Goal: Task Accomplishment & Management: Use online tool/utility

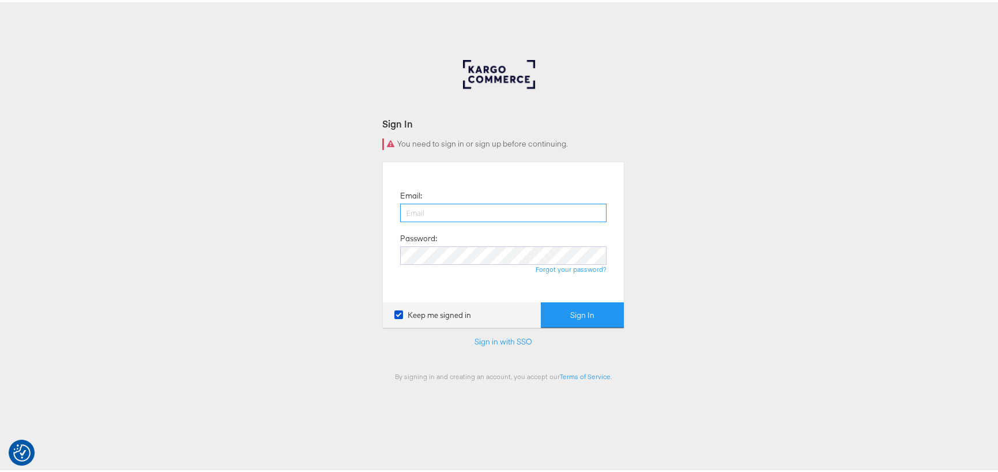
type input "george.aguila@kargo.com"
click at [567, 308] on button "Sign In" at bounding box center [582, 313] width 83 height 26
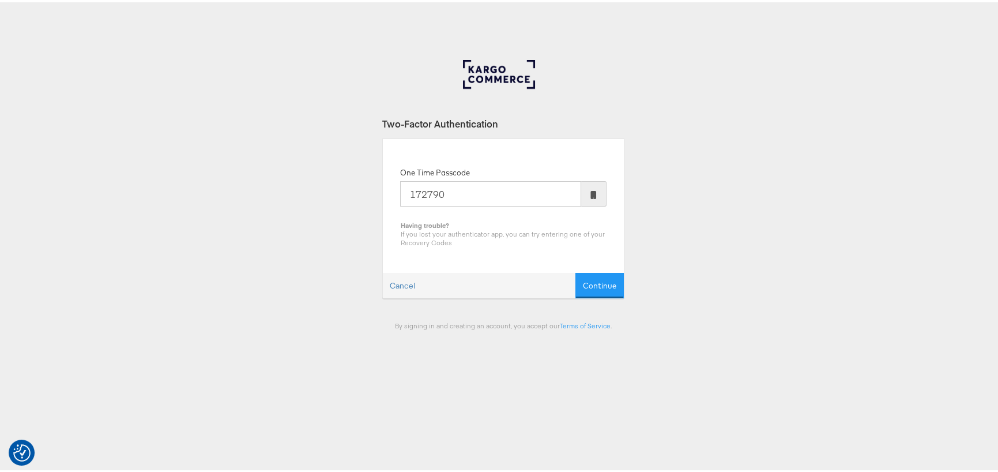
type input "172790"
click at [575, 270] on button "Continue" at bounding box center [599, 283] width 48 height 26
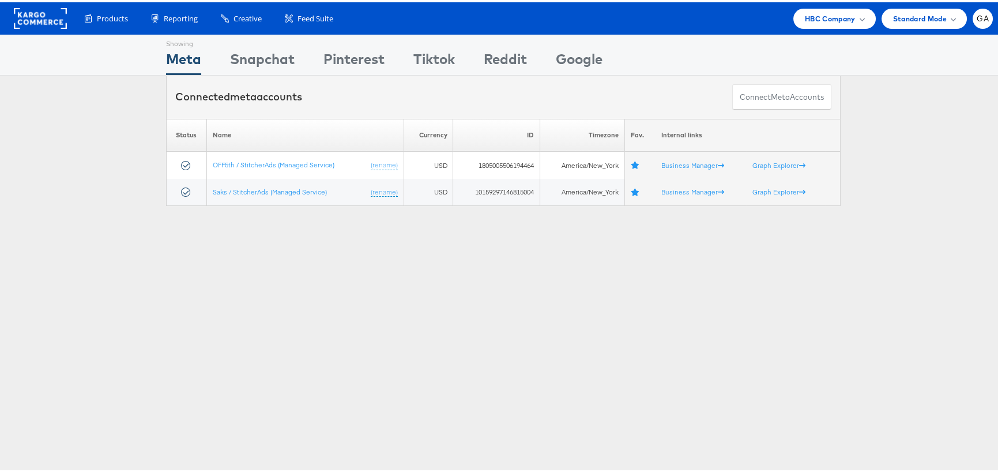
click at [24, 13] on rect at bounding box center [40, 16] width 53 height 21
click at [832, 10] on span "HBC Company" at bounding box center [830, 16] width 51 height 12
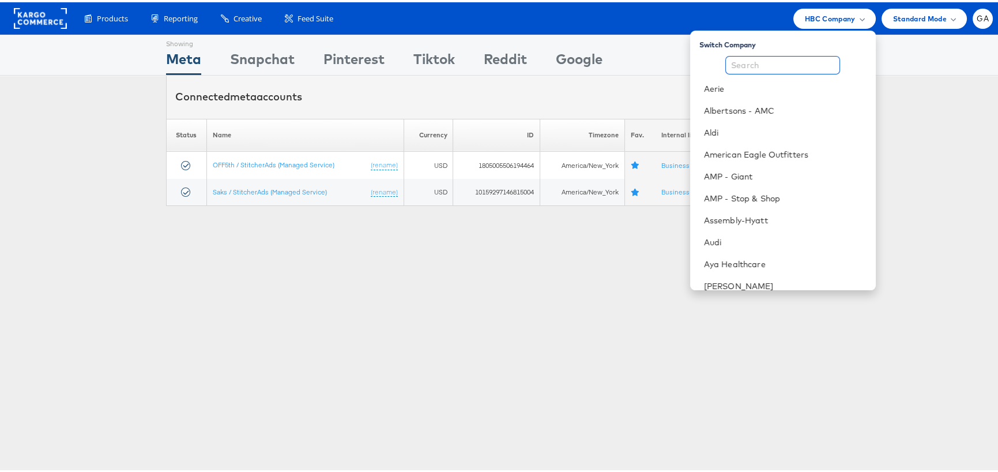
click at [761, 67] on input "text" at bounding box center [782, 63] width 115 height 18
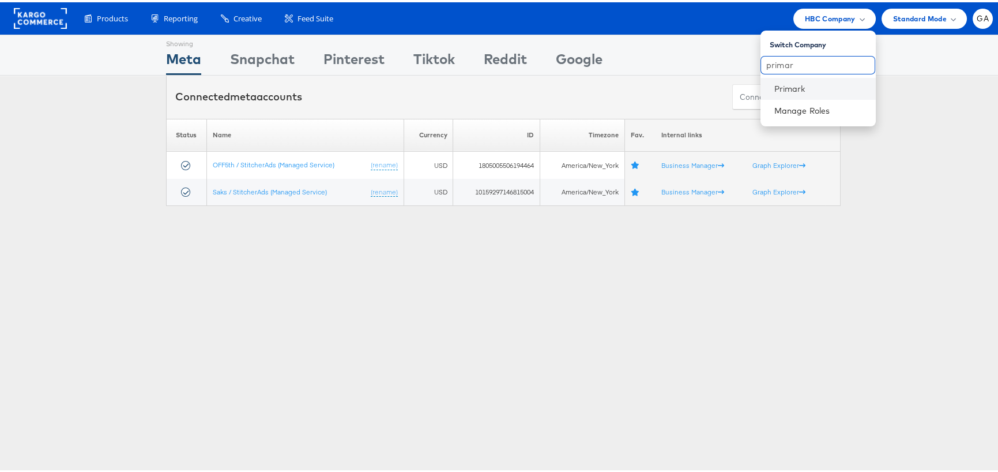
type input "primar"
click at [760, 84] on li "Primark" at bounding box center [817, 87] width 115 height 22
click at [774, 84] on link "Primark" at bounding box center [820, 87] width 92 height 12
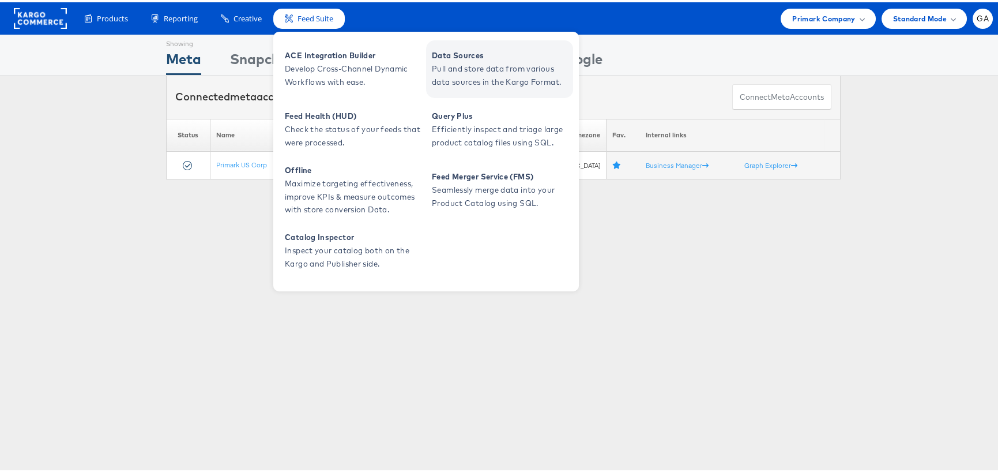
click at [488, 62] on span "Pull and store data from various data sources in the Kargo Format." at bounding box center [501, 73] width 138 height 27
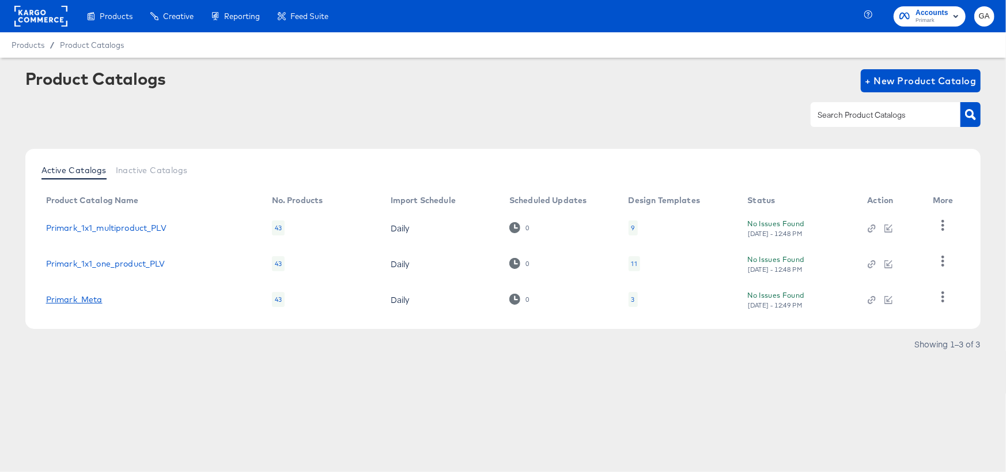
click at [65, 295] on link "Primark_Meta" at bounding box center [74, 299] width 56 height 9
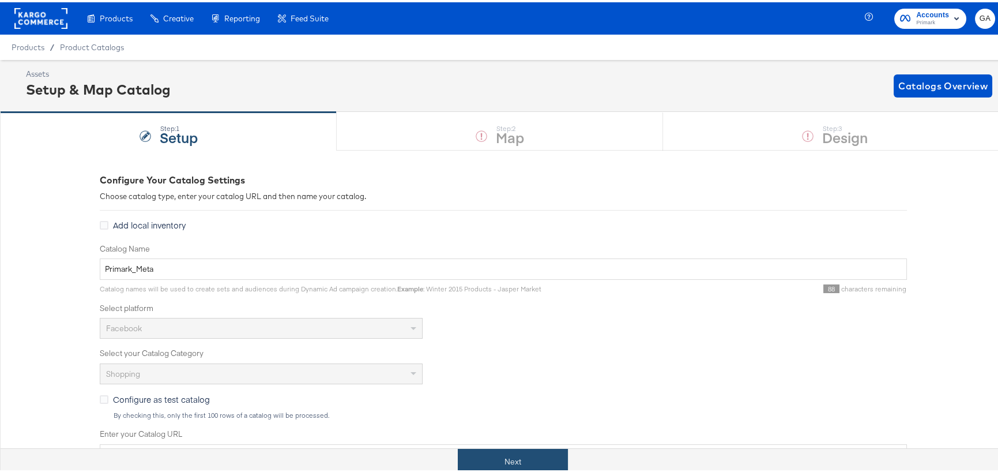
click at [499, 455] on button "Next" at bounding box center [513, 459] width 110 height 26
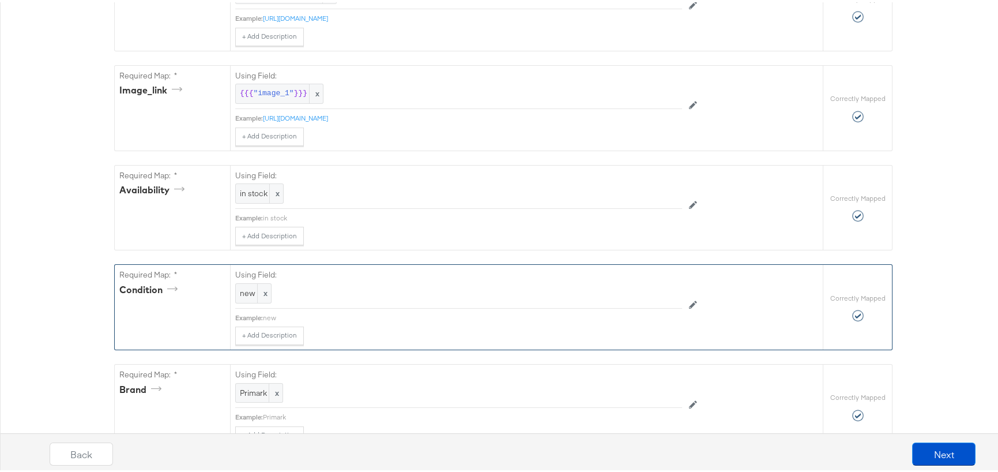
scroll to position [692, 0]
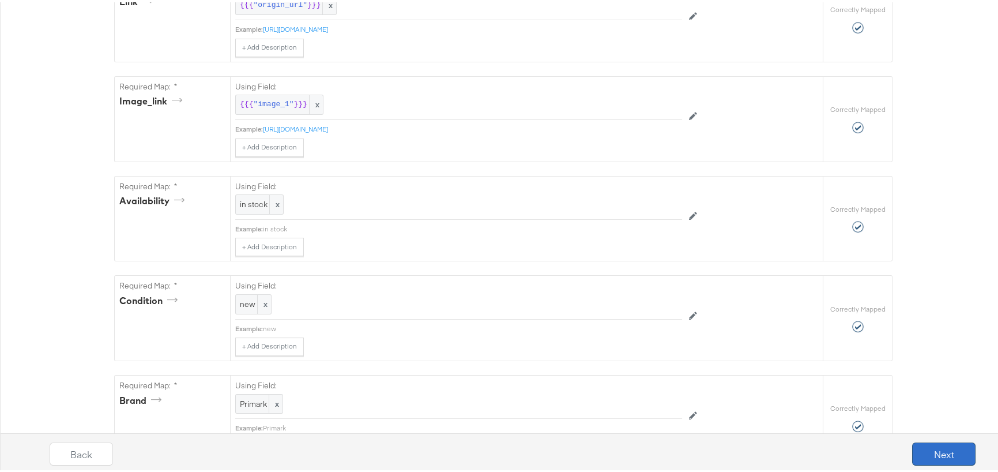
click at [937, 450] on button "Next" at bounding box center [943, 451] width 63 height 23
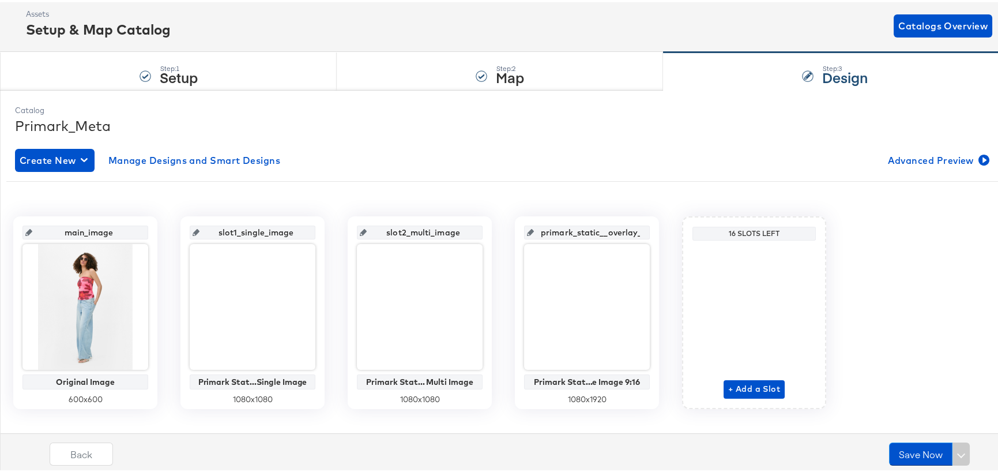
scroll to position [78, 0]
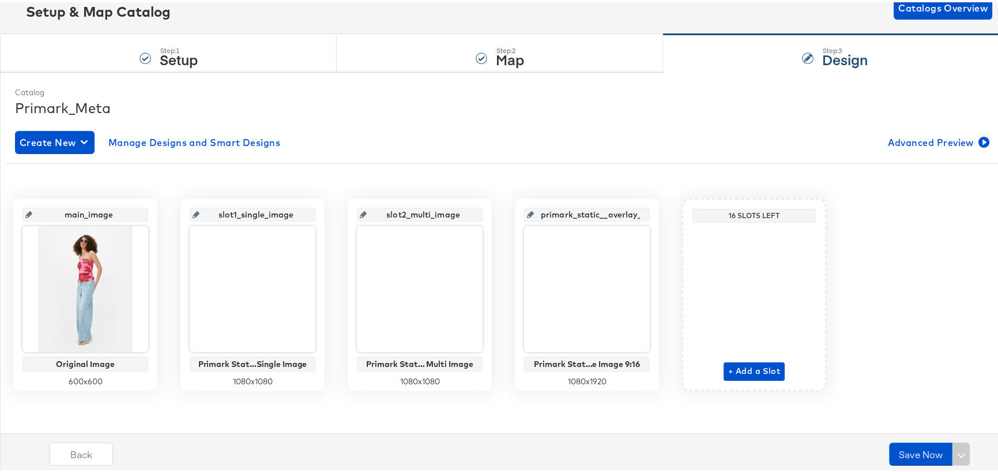
drag, startPoint x: 292, startPoint y: 210, endPoint x: 209, endPoint y: 216, distance: 83.7
click at [209, 216] on input "slot1_single_image" at bounding box center [255, 207] width 113 height 31
drag, startPoint x: 469, startPoint y: 212, endPoint x: 333, endPoint y: 216, distance: 136.1
click at [333, 216] on div "main_image Original Image 600 x 600 slot1_single_image Primark Stat...Single Im…" at bounding box center [503, 292] width 994 height 193
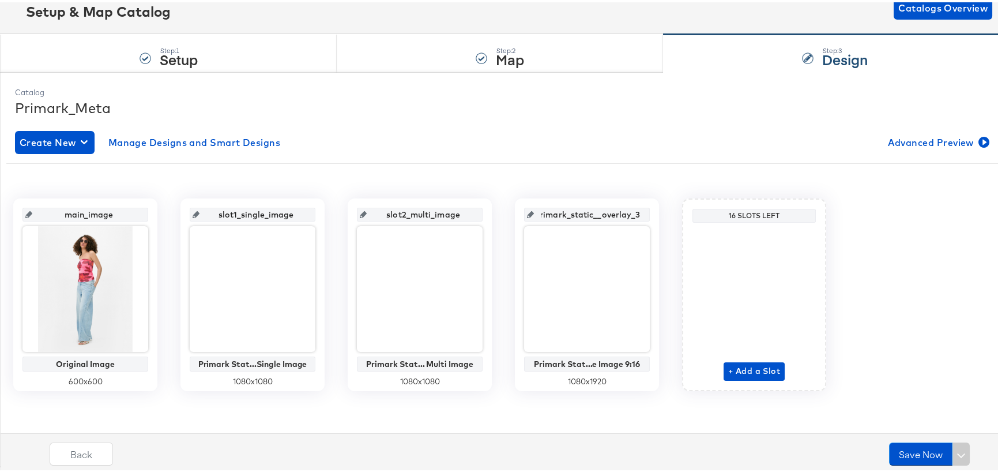
drag, startPoint x: 537, startPoint y: 215, endPoint x: 643, endPoint y: 214, distance: 105.5
click at [643, 214] on div "primark_static__overlay_3" at bounding box center [587, 212] width 126 height 14
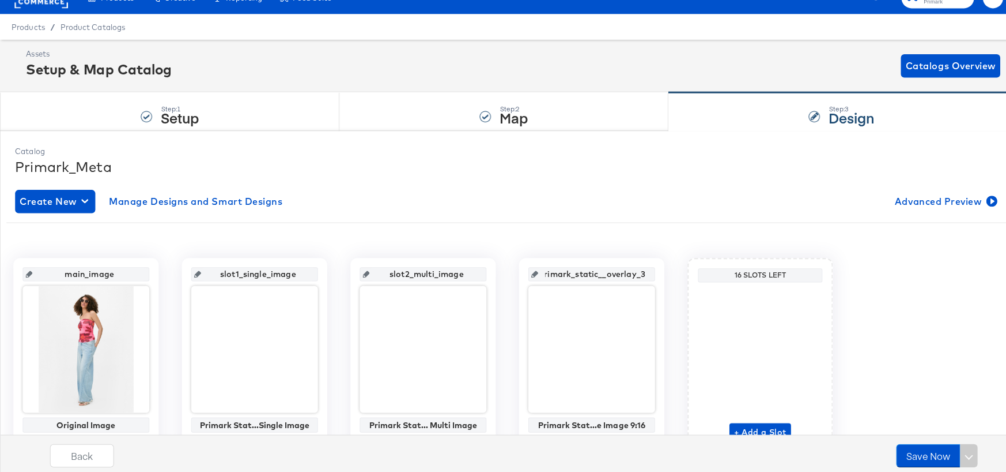
scroll to position [0, 0]
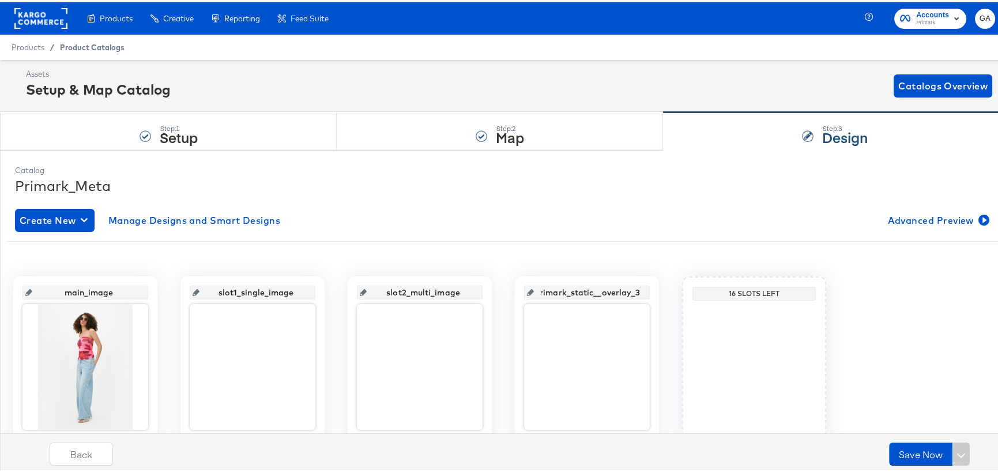
click at [80, 45] on span "Product Catalogs" at bounding box center [92, 44] width 65 height 9
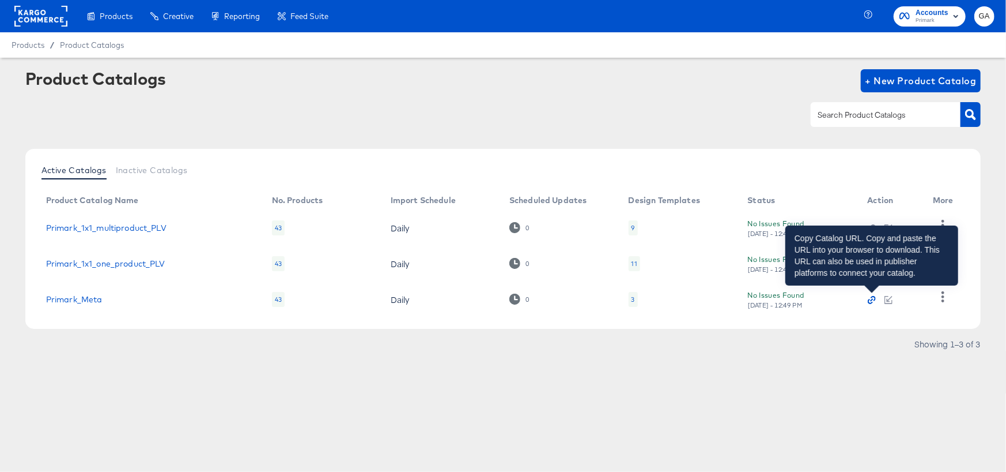
click at [871, 300] on icon "button" at bounding box center [871, 300] width 3 height 3
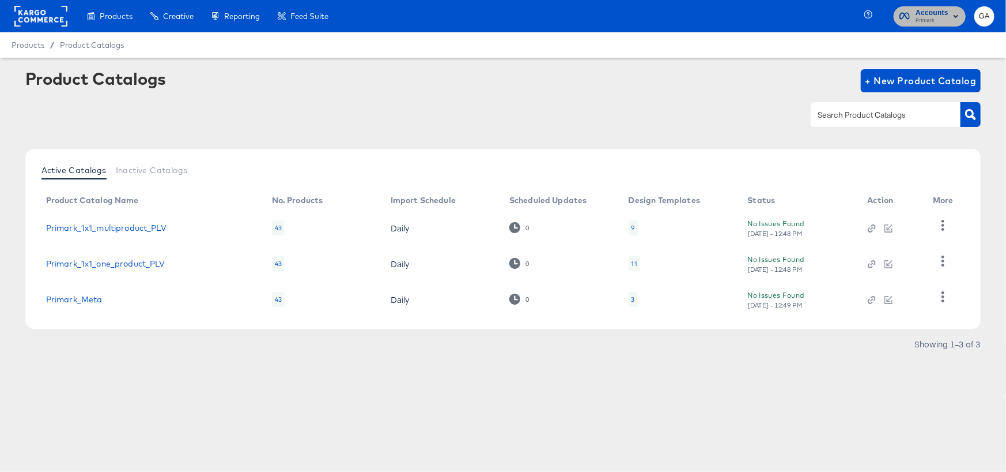
click at [928, 14] on span "Accounts" at bounding box center [932, 13] width 33 height 12
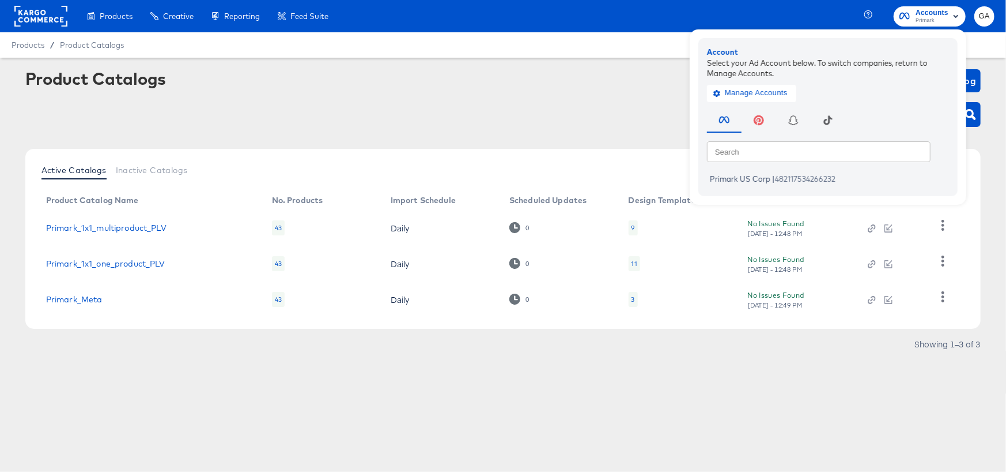
click at [46, 22] on rect at bounding box center [40, 16] width 53 height 21
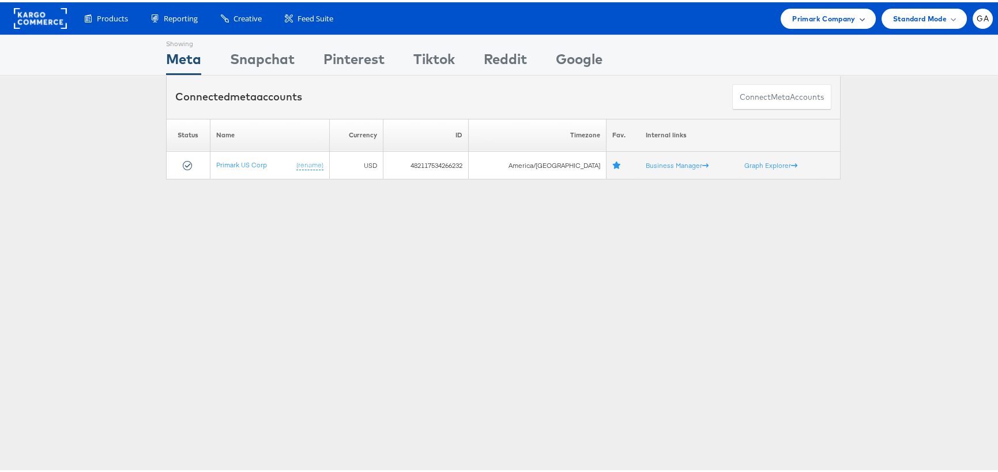
click at [820, 14] on span "Primark Company" at bounding box center [823, 16] width 63 height 12
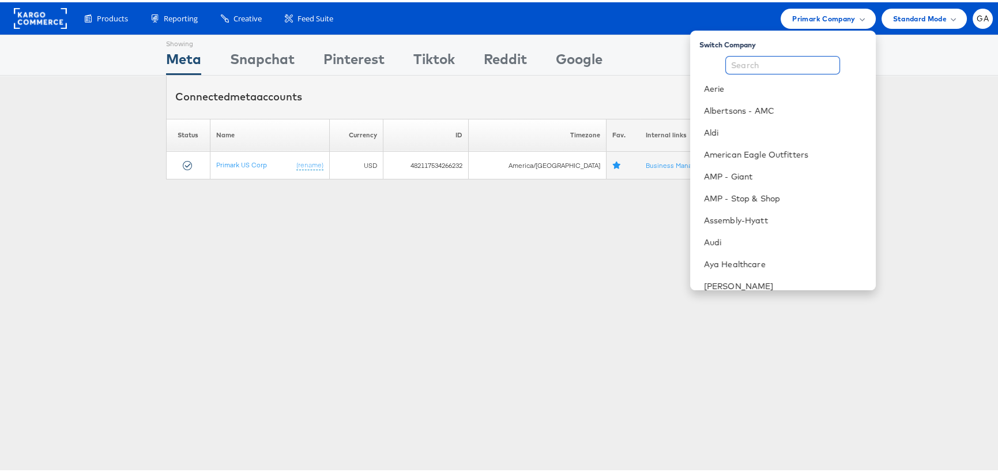
click at [768, 64] on input "text" at bounding box center [782, 63] width 115 height 18
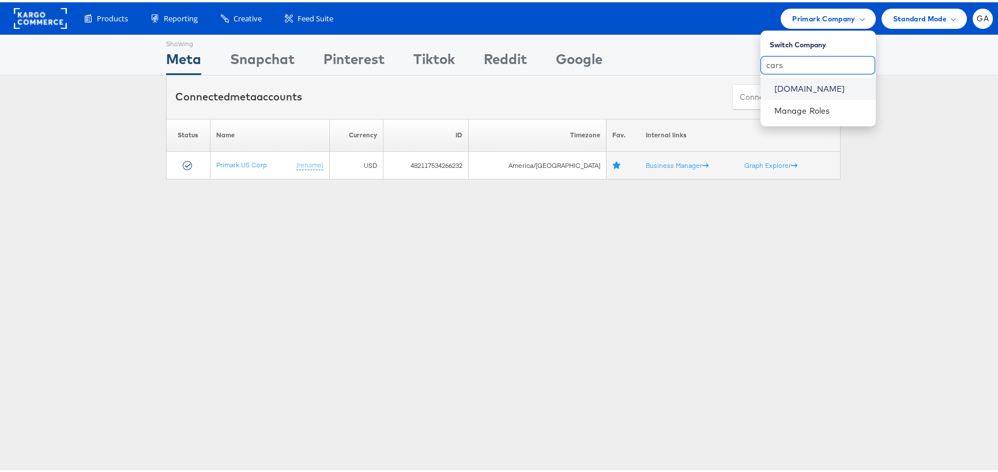
type input "cars"
click at [790, 90] on link "[DOMAIN_NAME]" at bounding box center [820, 87] width 92 height 12
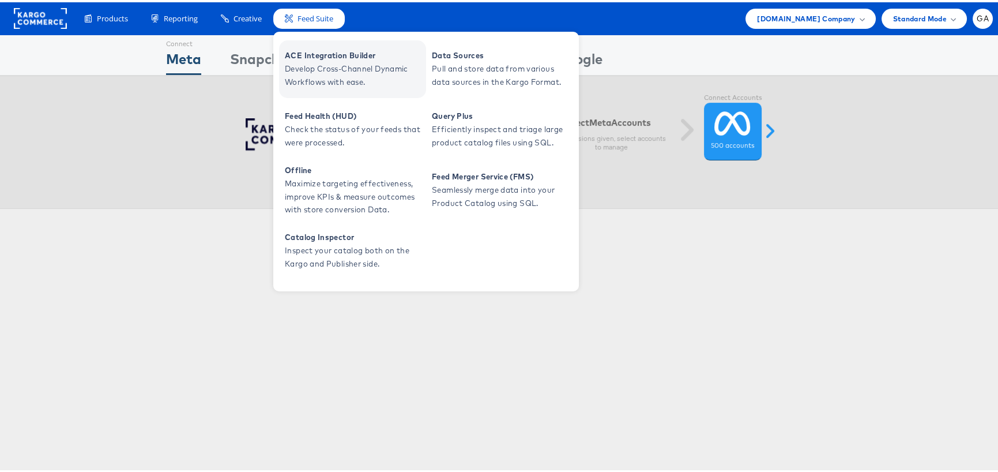
click at [333, 58] on span "ACE Integration Builder" at bounding box center [354, 53] width 138 height 13
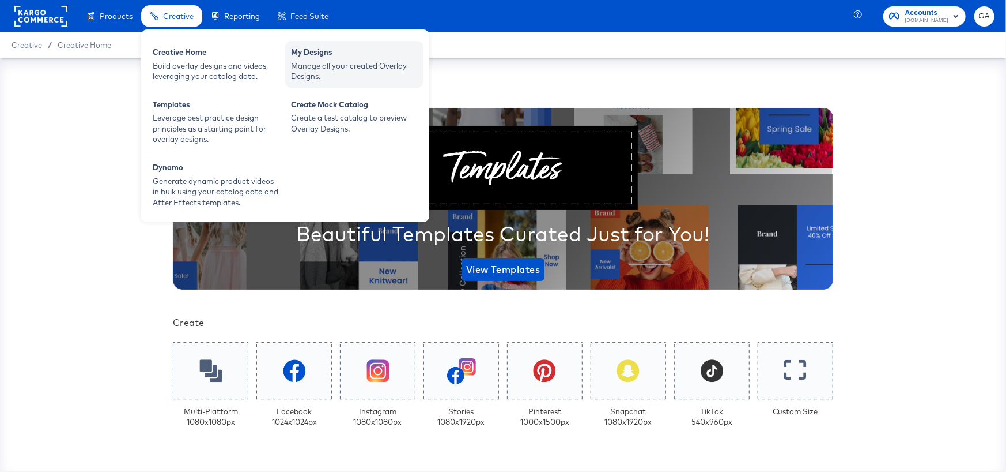
click at [316, 64] on div "Manage all your created Overlay Designs." at bounding box center [354, 71] width 127 height 21
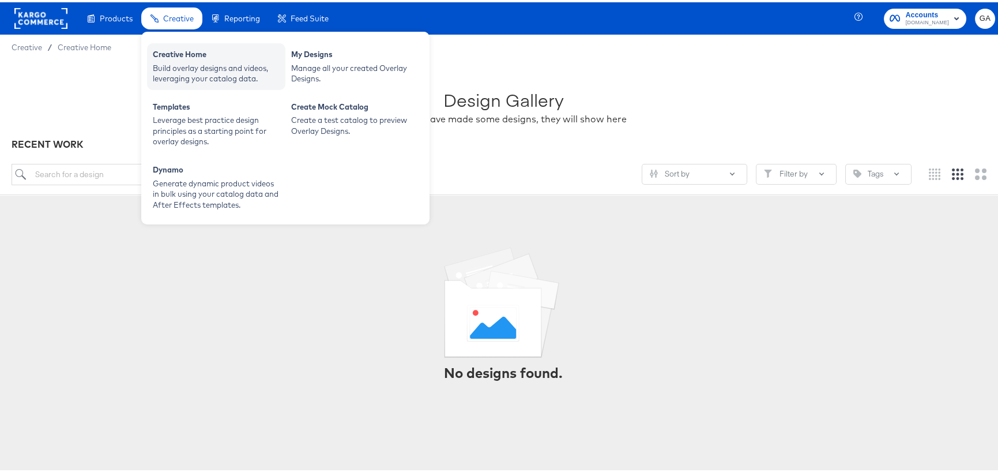
click at [213, 58] on div "Creative Home" at bounding box center [216, 54] width 127 height 14
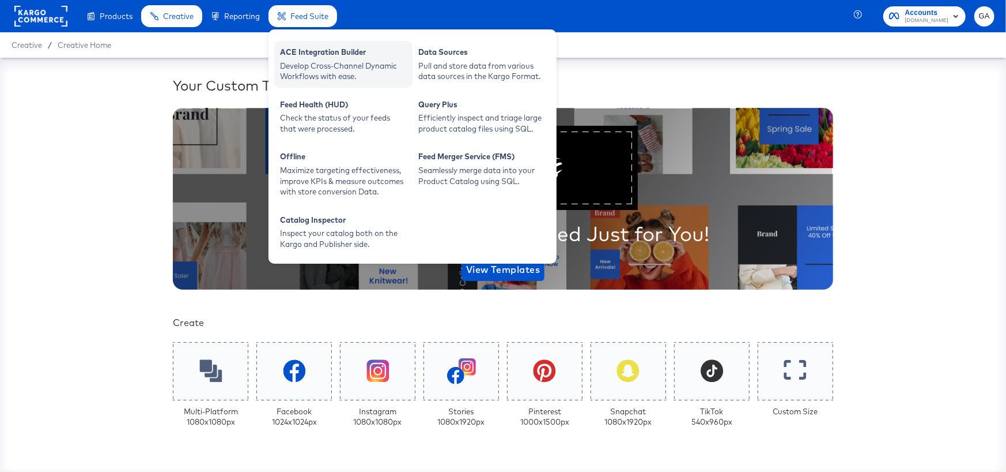
click at [325, 68] on div "Develop Cross-Channel Dynamic Workflows with ease." at bounding box center [343, 71] width 127 height 21
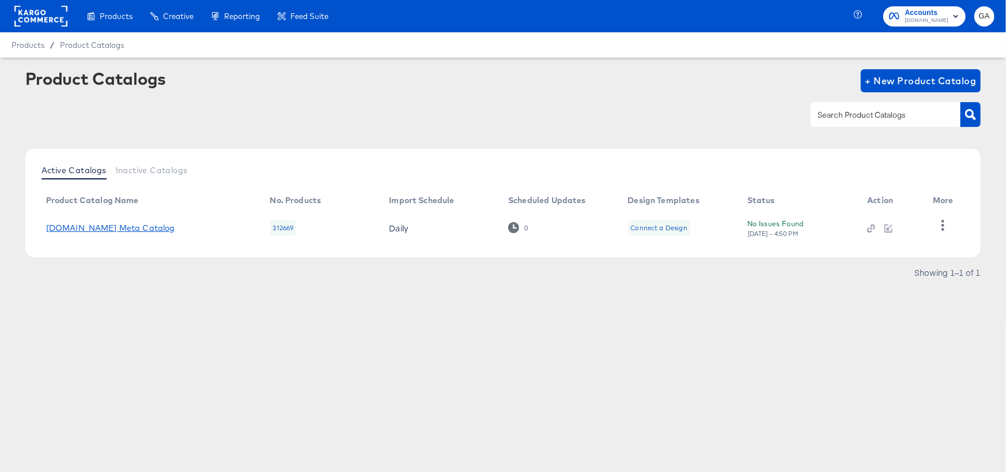
click at [118, 226] on link "Cars.com Meta Catalog" at bounding box center [110, 227] width 129 height 9
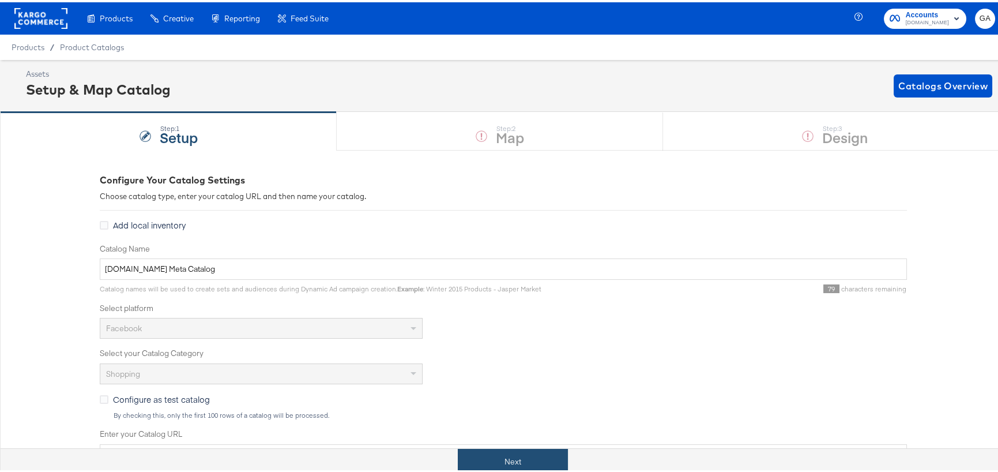
click at [523, 463] on button "Next" at bounding box center [513, 459] width 110 height 26
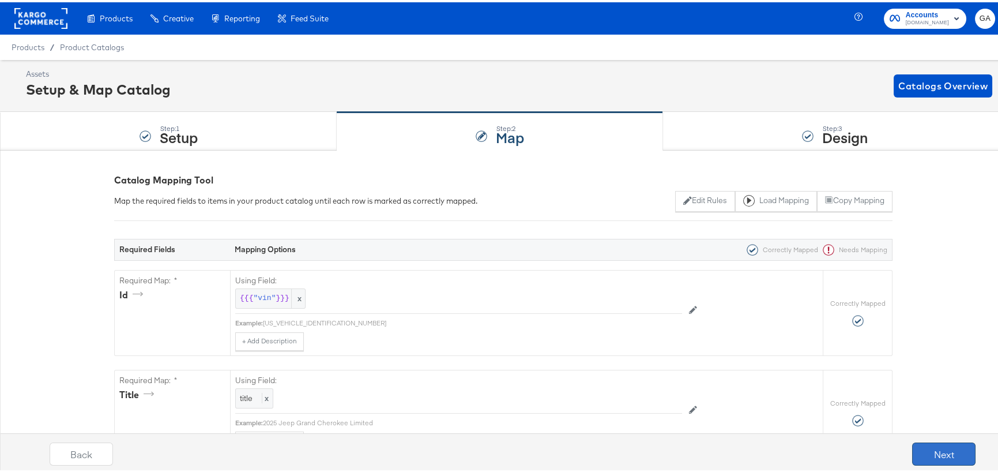
click at [931, 444] on button "Next" at bounding box center [943, 451] width 63 height 23
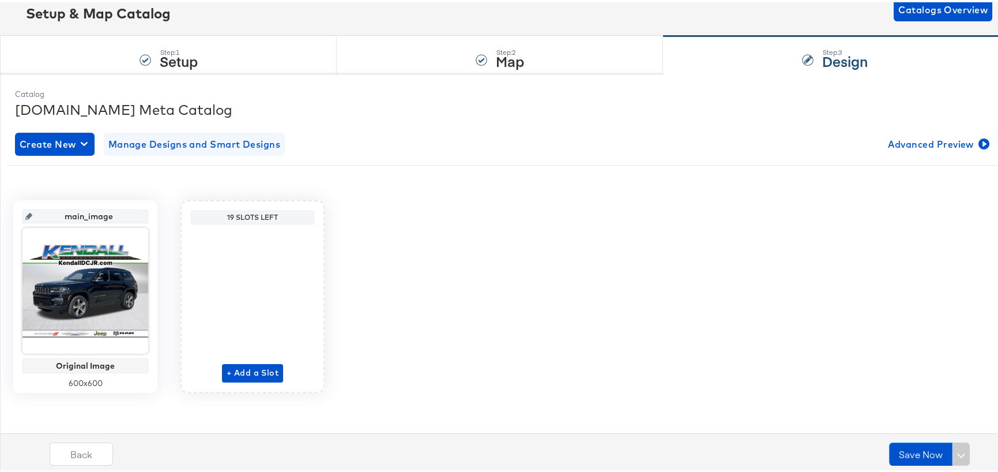
scroll to position [78, 0]
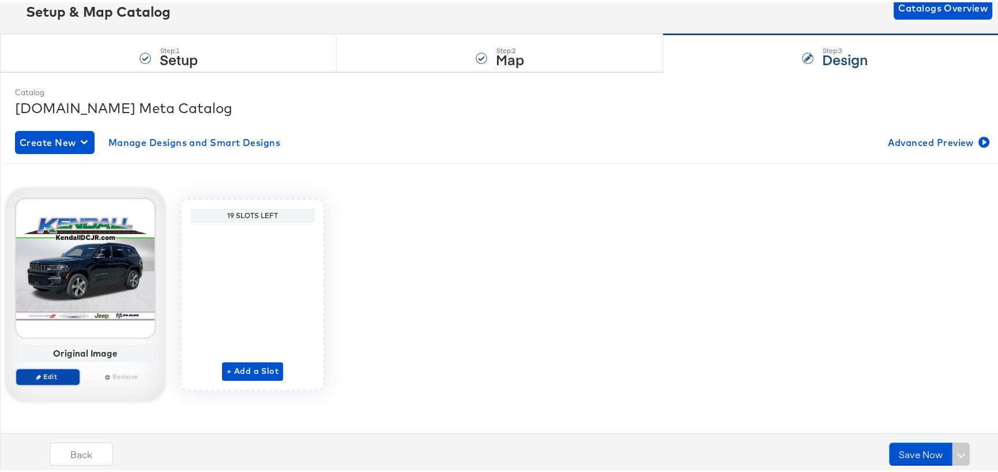
click at [62, 371] on span "Edit" at bounding box center [47, 373] width 53 height 9
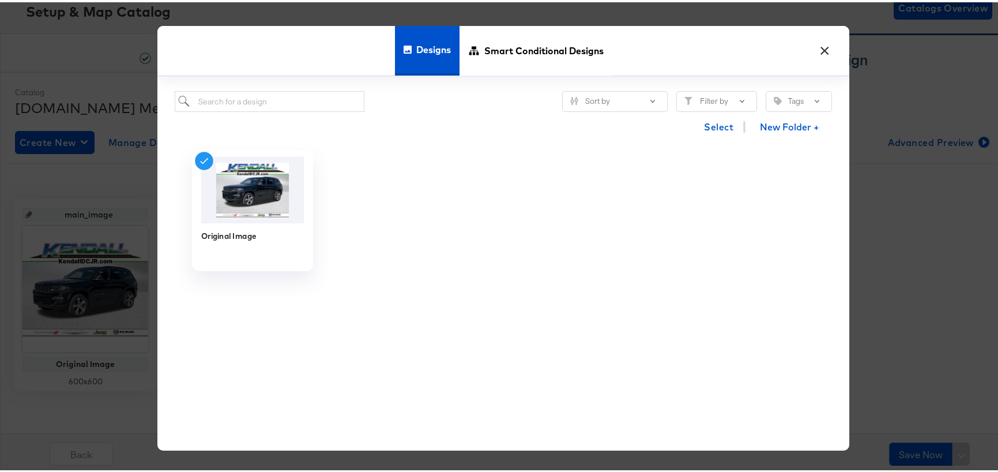
click at [228, 219] on img at bounding box center [252, 187] width 103 height 66
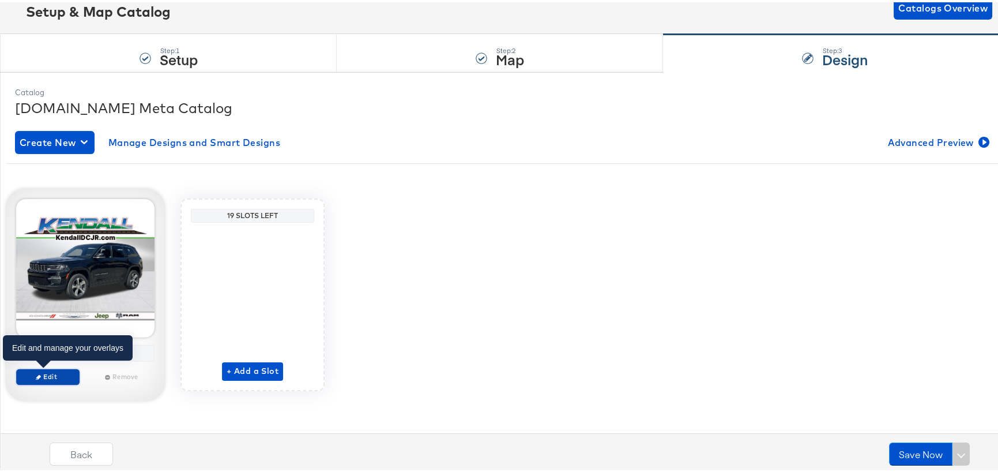
click at [41, 372] on span "Edit" at bounding box center [47, 373] width 53 height 9
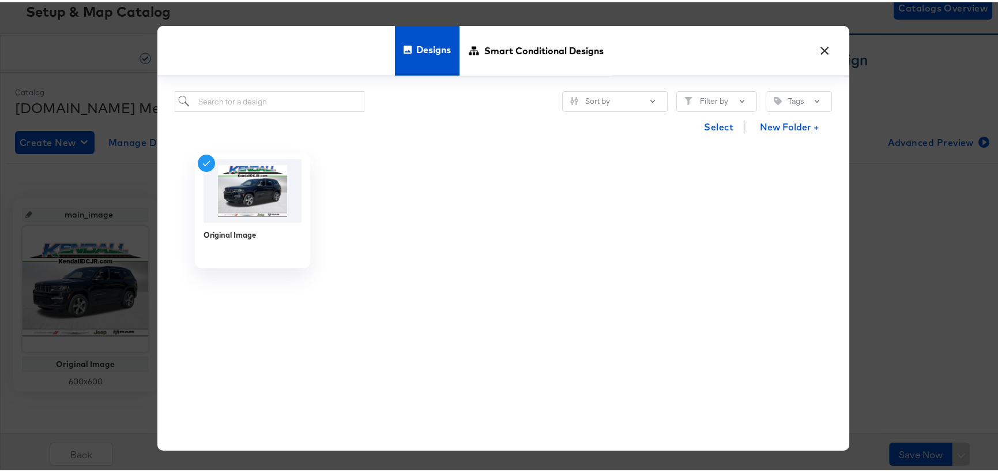
click at [916, 205] on div "× Designs Smart Conditional Designs Sort by Filter by Tags Select New Folder + …" at bounding box center [503, 236] width 1006 height 472
click at [818, 47] on button "×" at bounding box center [824, 45] width 21 height 21
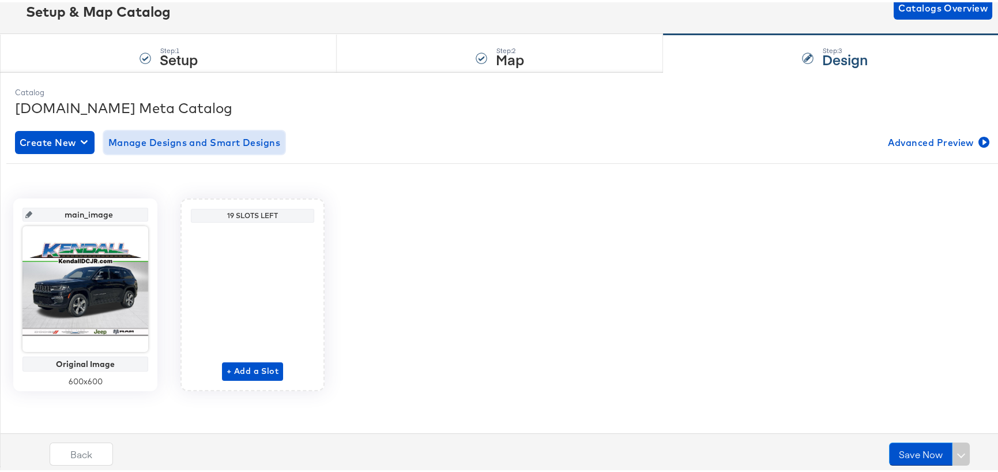
click at [163, 140] on span "Manage Designs and Smart Designs" at bounding box center [194, 140] width 172 height 16
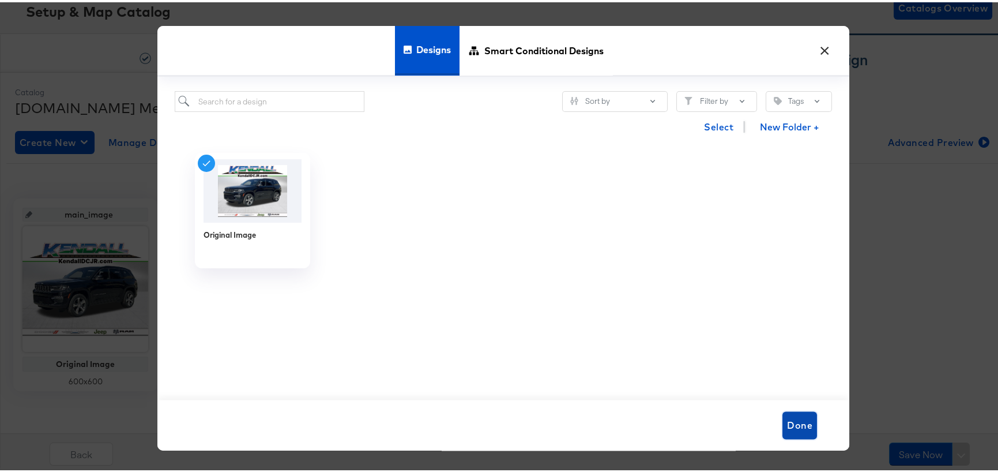
click at [787, 418] on span "Done" at bounding box center [799, 422] width 25 height 16
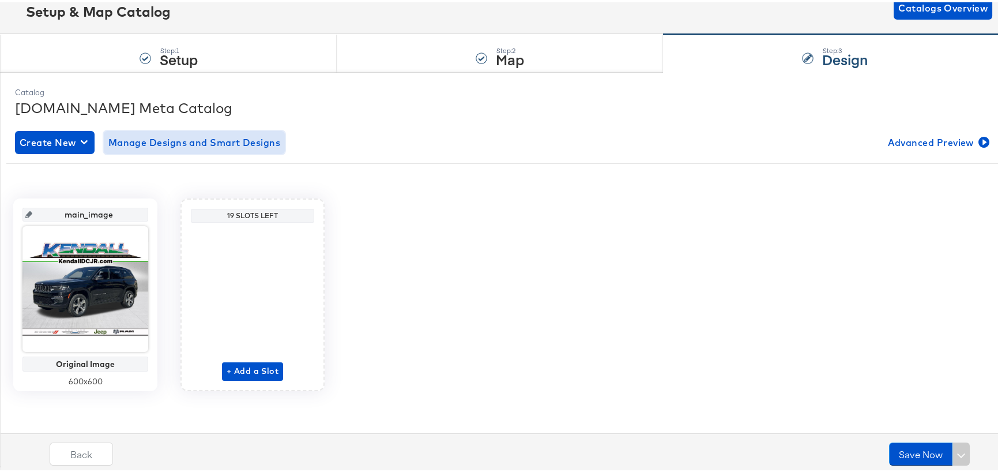
click at [154, 137] on span "Manage Designs and Smart Designs" at bounding box center [194, 140] width 172 height 16
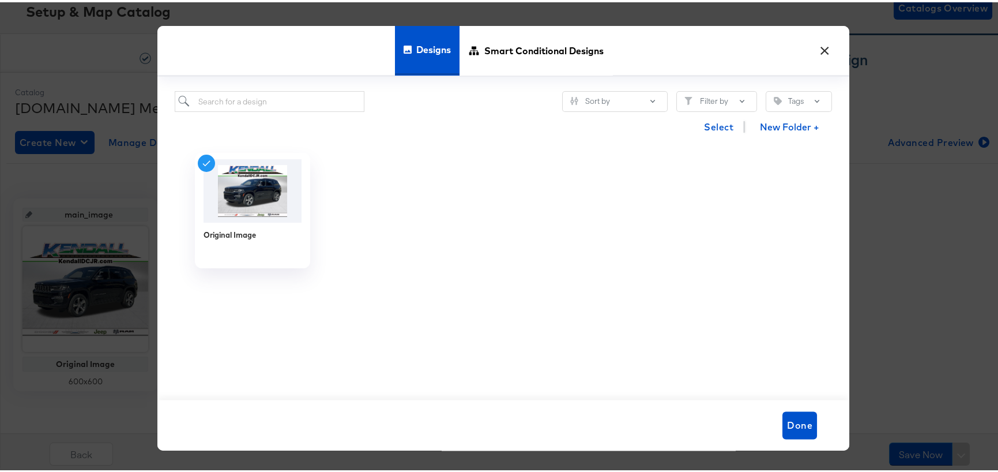
click at [814, 47] on button "×" at bounding box center [824, 45] width 21 height 21
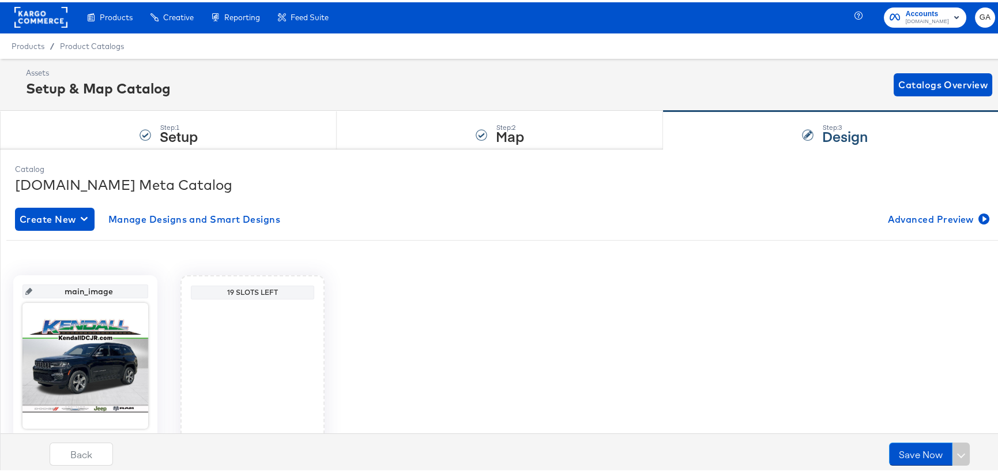
scroll to position [0, 0]
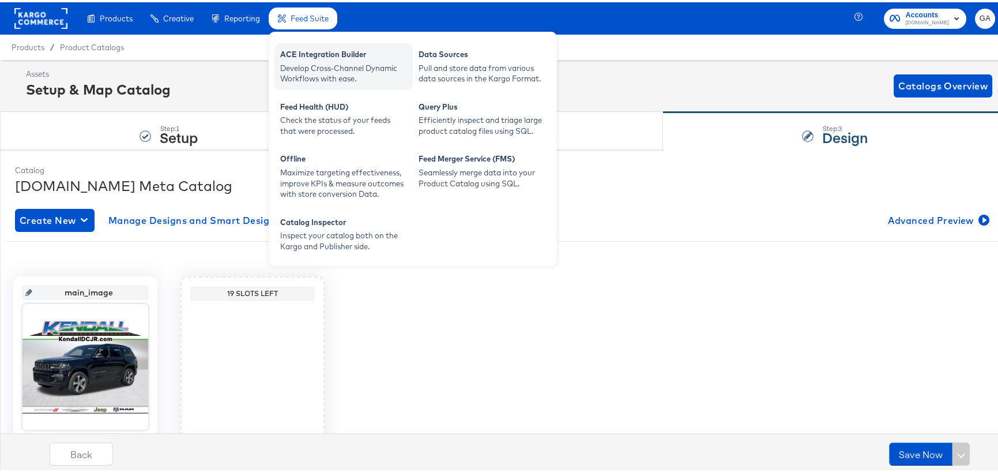
click at [329, 67] on div "Develop Cross-Channel Dynamic Workflows with ease." at bounding box center [343, 71] width 127 height 21
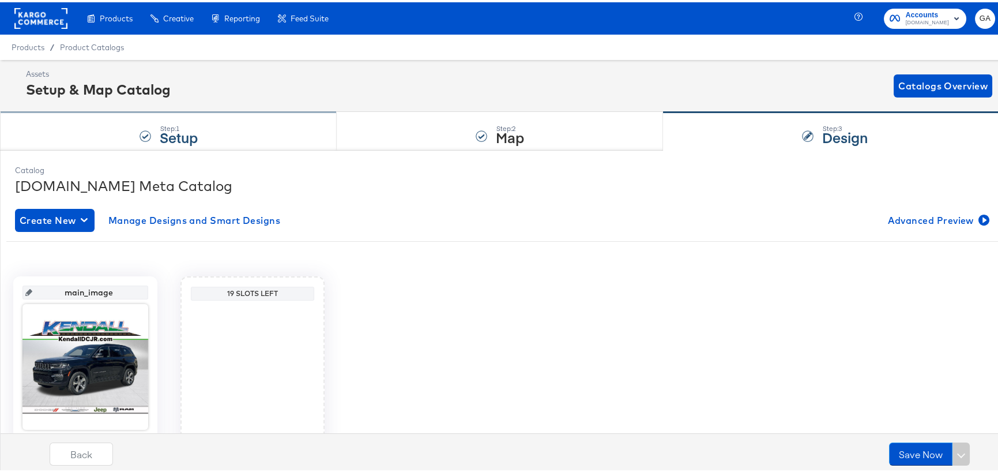
click at [219, 120] on div "Step: 1 Setup" at bounding box center [168, 129] width 337 height 38
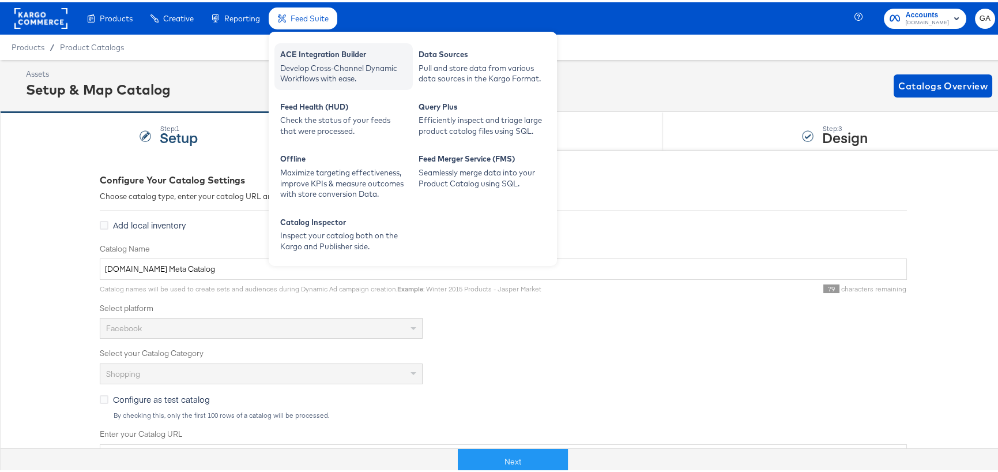
click at [313, 49] on div "ACE Integration Builder" at bounding box center [343, 54] width 127 height 14
